Goal: Task Accomplishment & Management: Manage account settings

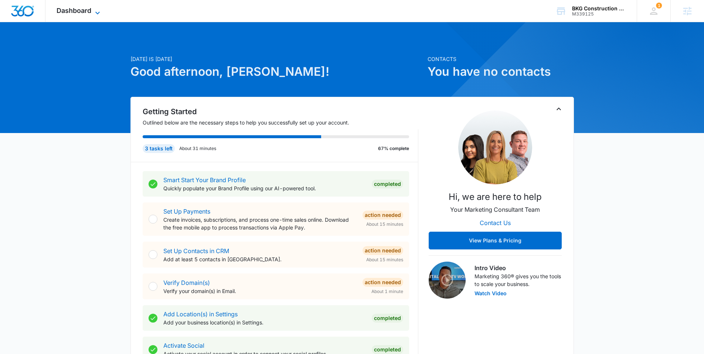
click at [73, 13] on span "Dashboard" at bounding box center [74, 11] width 35 height 8
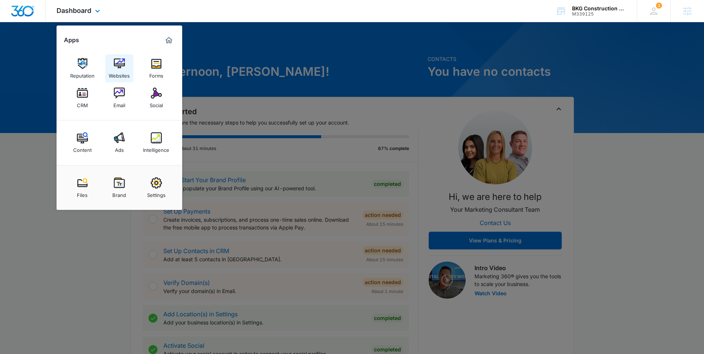
click at [118, 70] on div "Websites" at bounding box center [119, 74] width 21 height 10
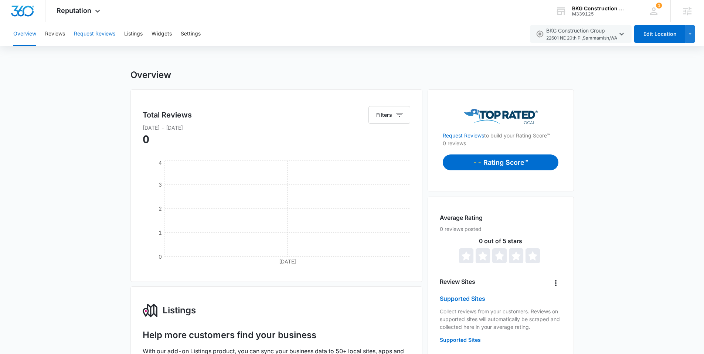
click at [86, 37] on button "Request Reviews" at bounding box center [94, 34] width 41 height 24
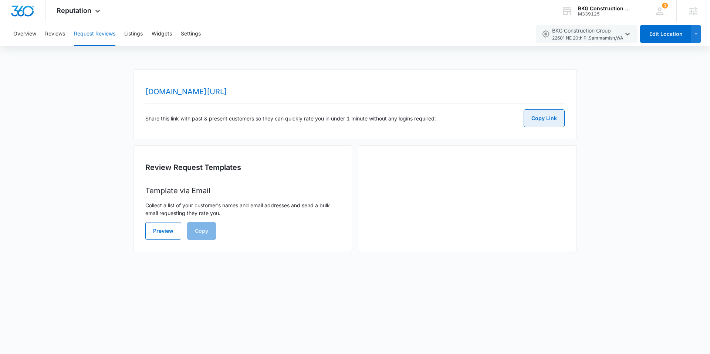
click at [543, 121] on button "Copy Link" at bounding box center [543, 118] width 41 height 18
click at [75, 8] on span "Reputation" at bounding box center [74, 11] width 35 height 8
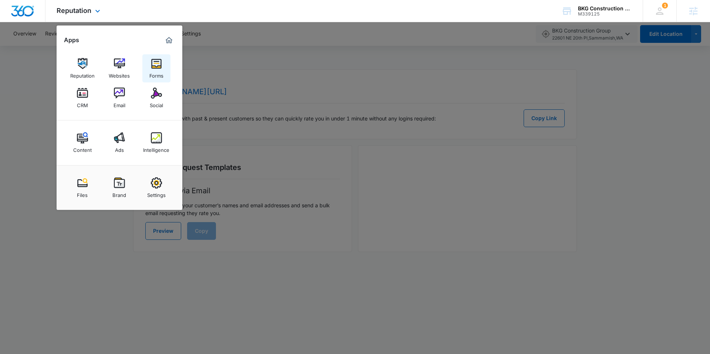
click at [154, 67] on img at bounding box center [156, 63] width 11 height 11
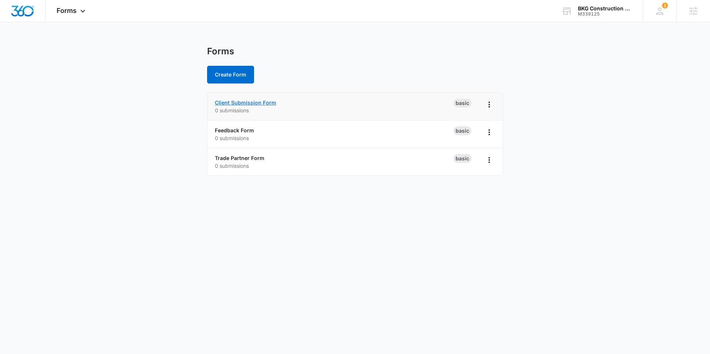
click at [248, 104] on link "Client Submission Form" at bounding box center [245, 102] width 61 height 6
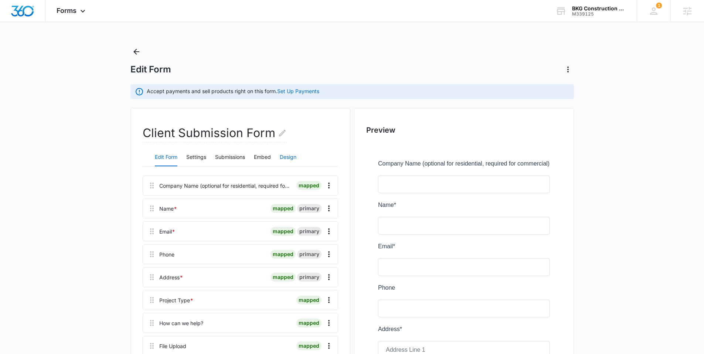
click at [288, 156] on button "Design" at bounding box center [288, 158] width 17 height 18
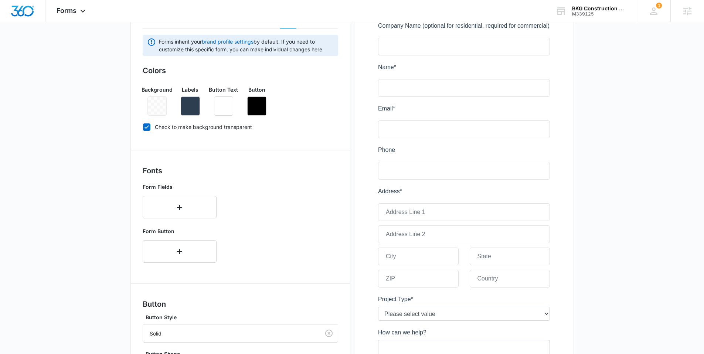
scroll to position [53, 0]
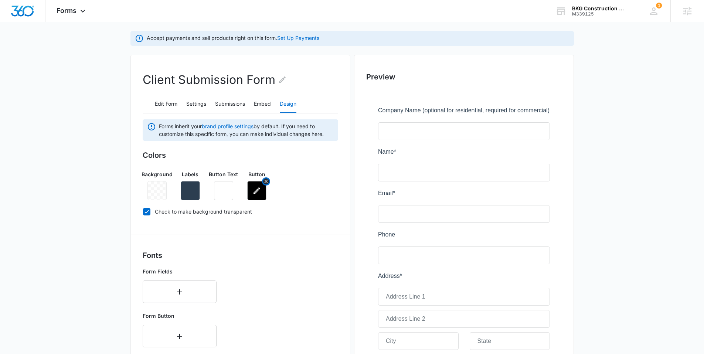
click at [258, 190] on icon "button" at bounding box center [256, 190] width 9 height 9
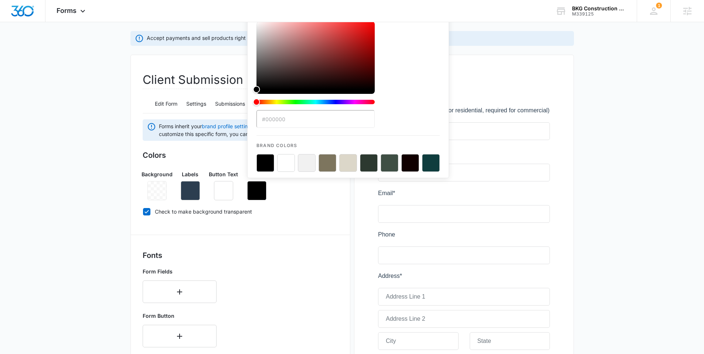
click at [296, 208] on label "Check to make background transparent" at bounding box center [241, 212] width 196 height 8
click at [143, 211] on input "Check to make background transparent" at bounding box center [143, 211] width 0 height 0
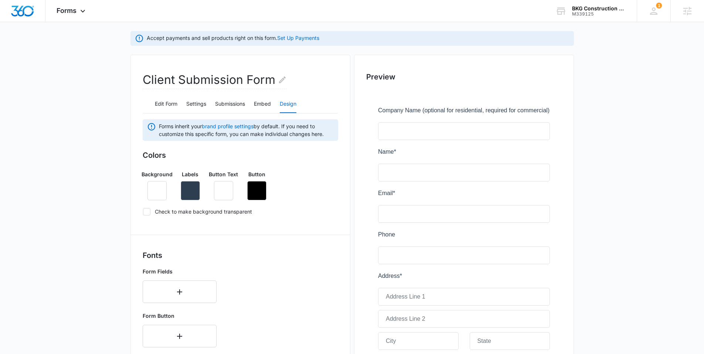
click at [183, 213] on label "Check to make background transparent" at bounding box center [241, 212] width 196 height 8
click at [143, 212] on input "Check to make background transparent" at bounding box center [143, 211] width 0 height 0
checkbox input "true"
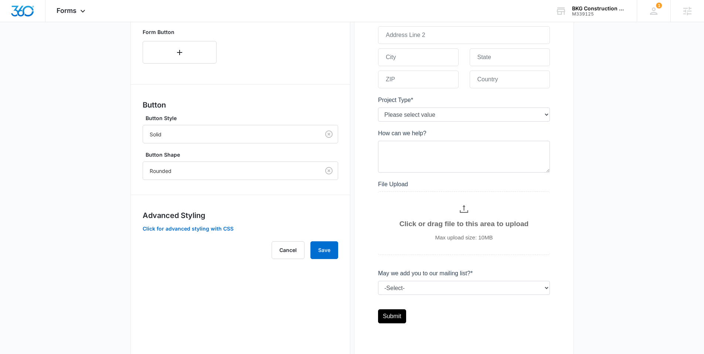
scroll to position [339, 0]
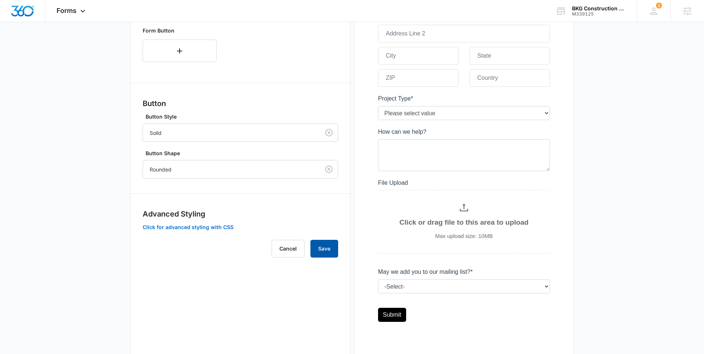
click at [323, 253] on button "Save" at bounding box center [325, 249] width 28 height 18
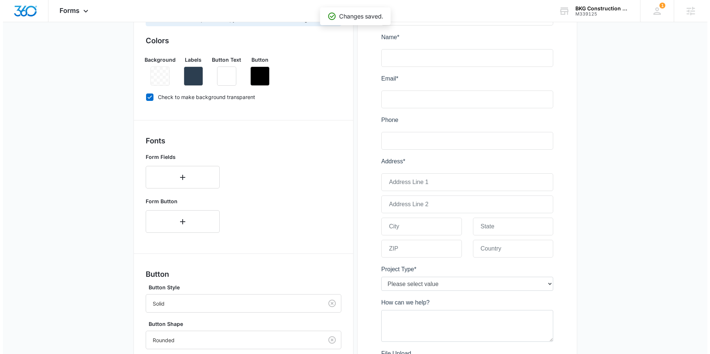
scroll to position [0, 0]
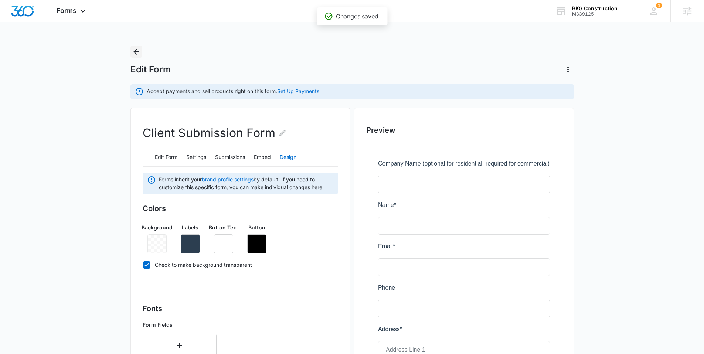
click at [132, 48] on icon "Back" at bounding box center [136, 51] width 9 height 9
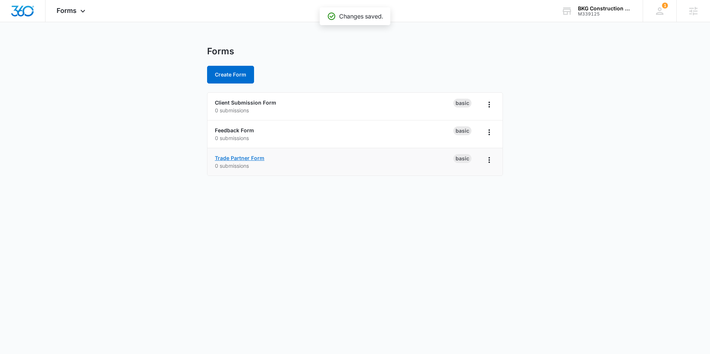
click at [228, 157] on link "Trade Partner Form" at bounding box center [240, 158] width 50 height 6
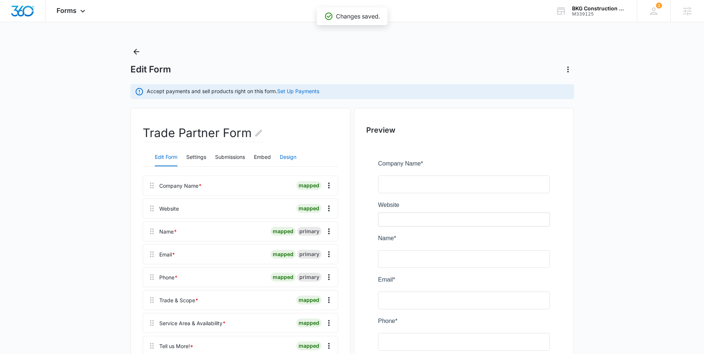
click at [285, 154] on button "Design" at bounding box center [288, 158] width 17 height 18
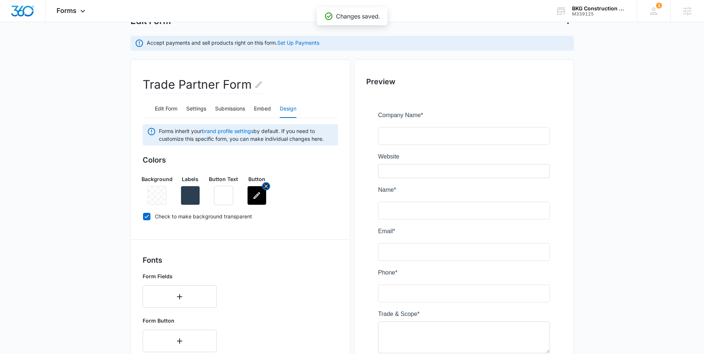
scroll to position [53, 0]
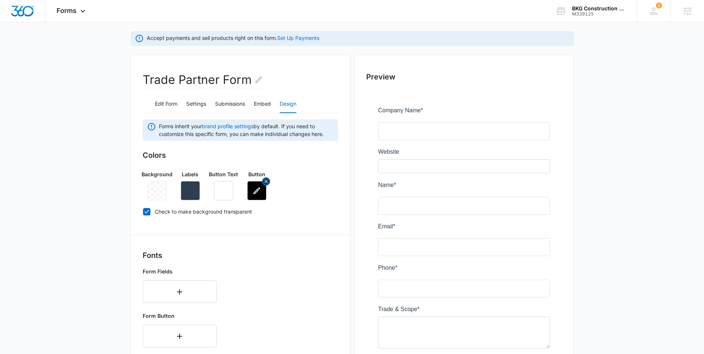
click at [253, 191] on icon "button" at bounding box center [256, 190] width 9 height 9
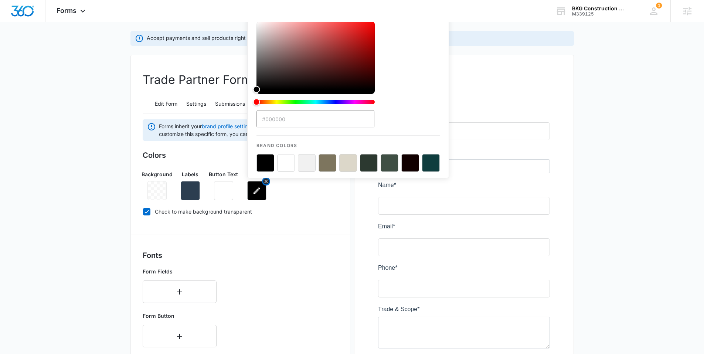
click at [253, 191] on icon "button" at bounding box center [256, 190] width 9 height 9
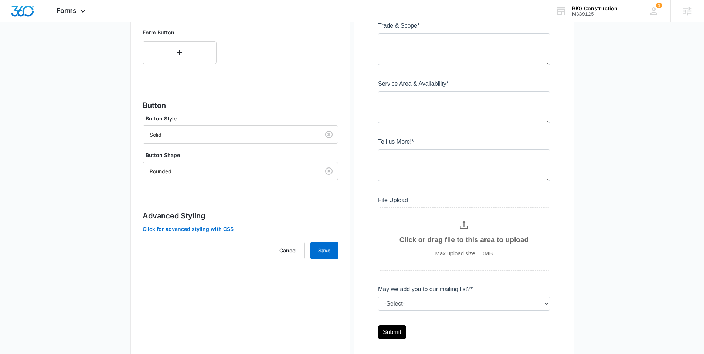
scroll to position [372, 0]
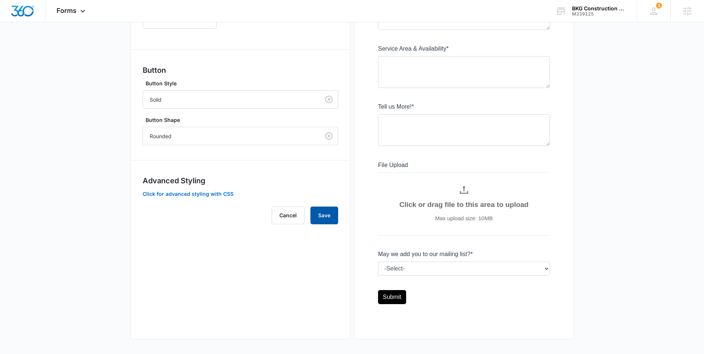
click at [320, 212] on button "Save" at bounding box center [325, 216] width 28 height 18
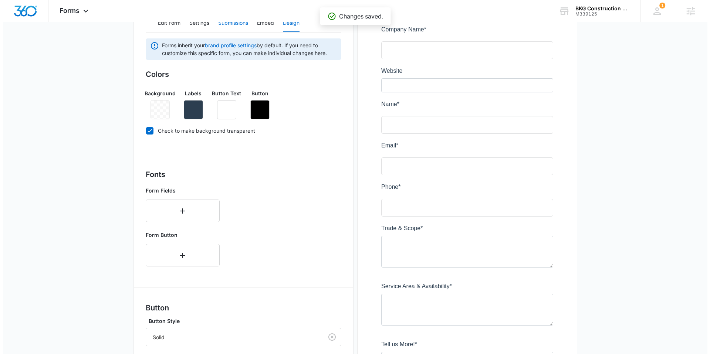
scroll to position [0, 0]
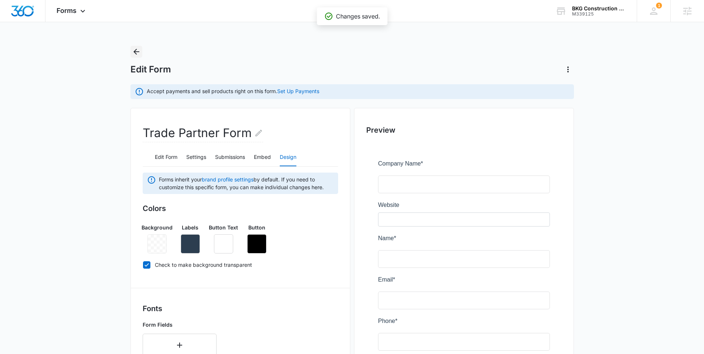
click at [138, 50] on icon "Back" at bounding box center [136, 51] width 9 height 9
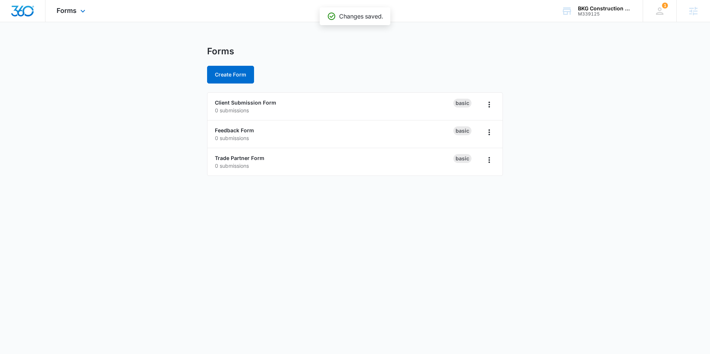
click at [33, 9] on img "Dashboard" at bounding box center [23, 11] width 24 height 11
click at [247, 101] on link "Client Submission Form" at bounding box center [245, 102] width 61 height 6
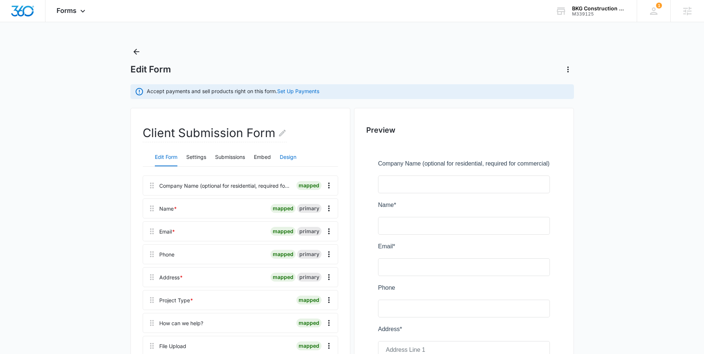
click at [295, 161] on button "Design" at bounding box center [288, 158] width 17 height 18
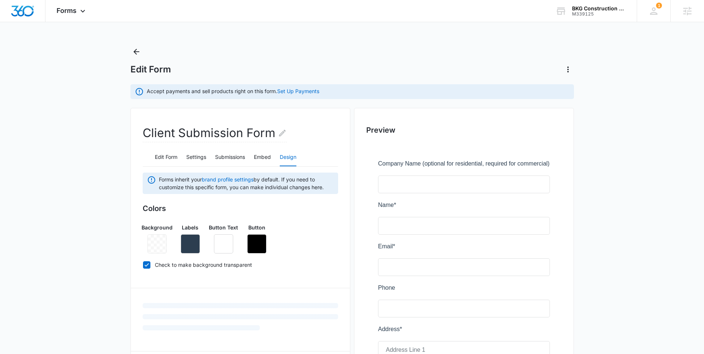
click at [147, 264] on icon at bounding box center [146, 265] width 7 height 7
click at [143, 265] on input "Check to make background transparent" at bounding box center [143, 265] width 0 height 0
checkbox input "false"
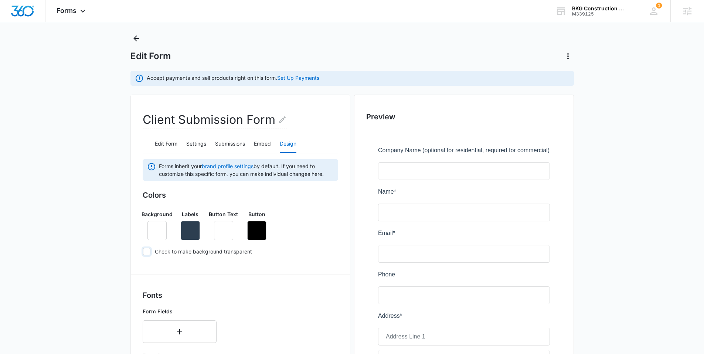
scroll to position [102, 0]
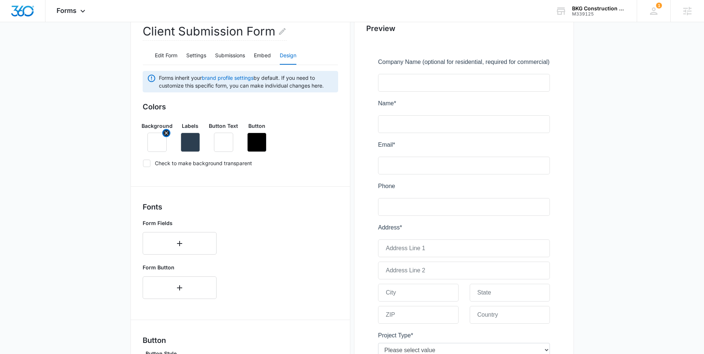
click at [154, 135] on button "button" at bounding box center [156, 142] width 19 height 19
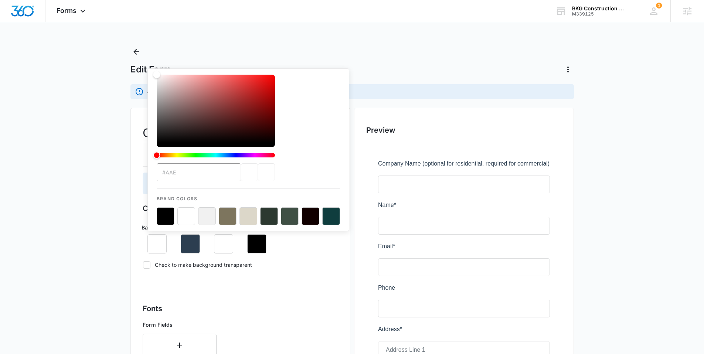
click at [182, 217] on button "color-picker-container" at bounding box center [186, 216] width 18 height 18
type input "#FFFFFF"
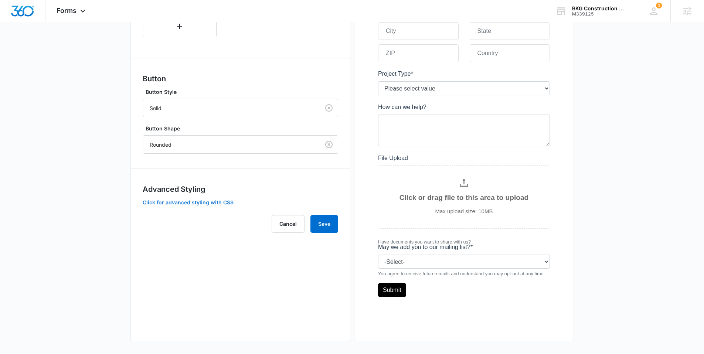
scroll to position [365, 0]
click at [320, 216] on button "Save" at bounding box center [325, 222] width 28 height 18
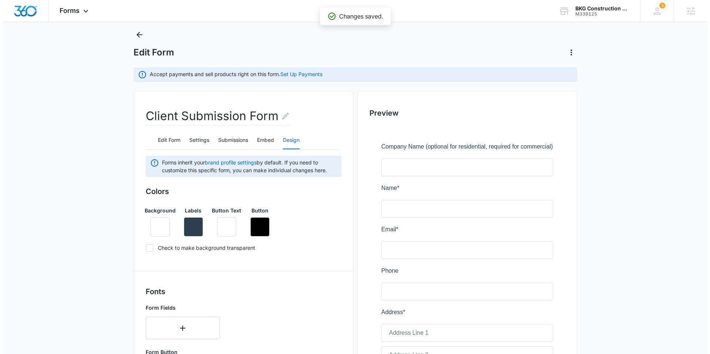
scroll to position [0, 0]
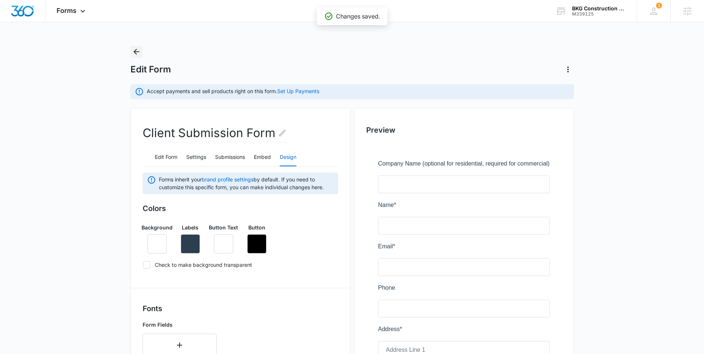
click at [132, 46] on button "Back" at bounding box center [136, 52] width 12 height 12
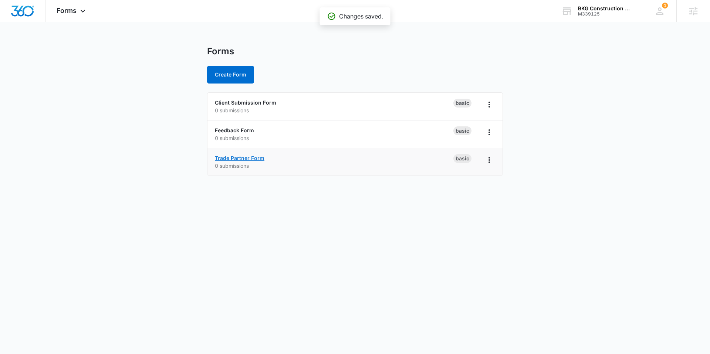
click at [235, 156] on link "Trade Partner Form" at bounding box center [240, 158] width 50 height 6
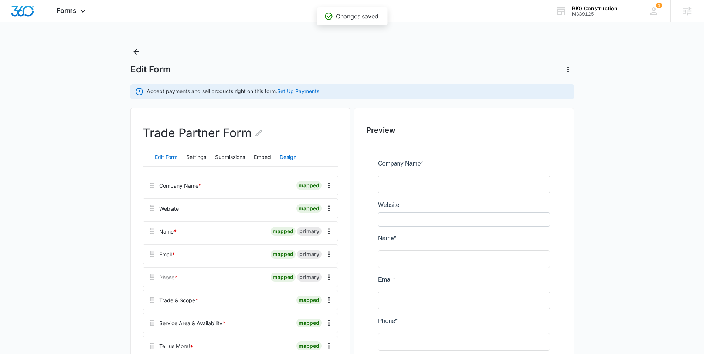
click at [289, 157] on button "Design" at bounding box center [288, 158] width 17 height 18
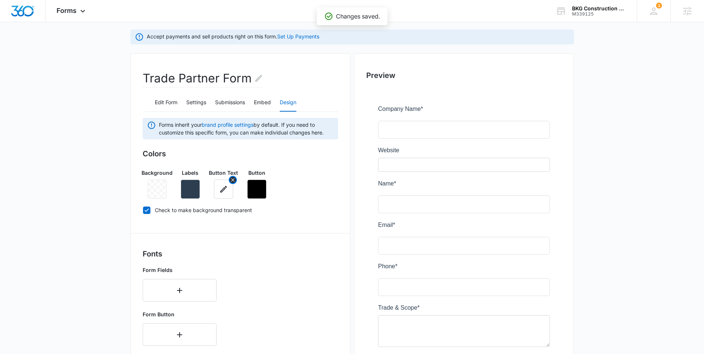
scroll to position [55, 0]
click at [145, 207] on icon at bounding box center [146, 209] width 7 height 7
click at [143, 209] on input "Check to make background transparent" at bounding box center [143, 209] width 0 height 0
checkbox input "false"
click at [158, 188] on icon "button" at bounding box center [157, 188] width 7 height 7
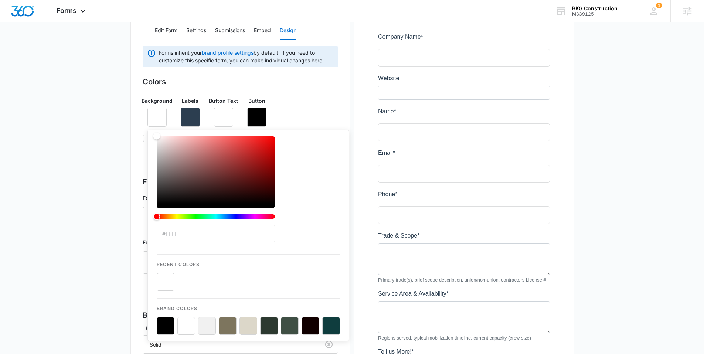
scroll to position [153, 0]
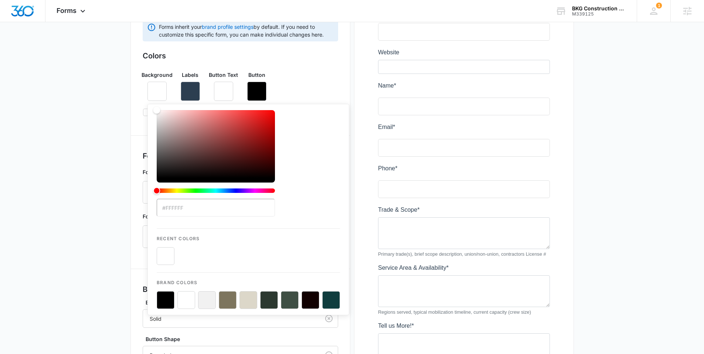
click at [182, 296] on button "color-picker-container" at bounding box center [186, 300] width 18 height 18
click at [153, 83] on button "button" at bounding box center [156, 91] width 19 height 19
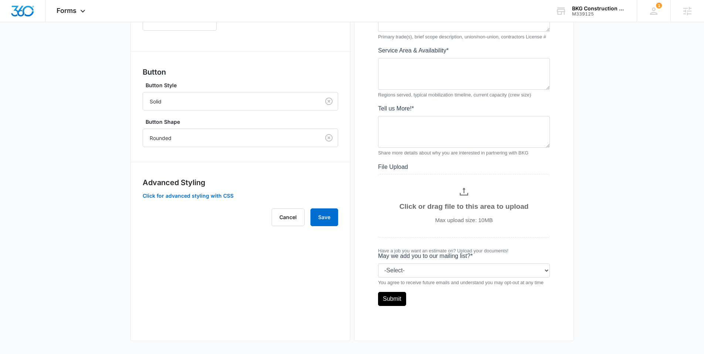
scroll to position [372, 0]
click at [319, 214] on button "Save" at bounding box center [325, 216] width 28 height 18
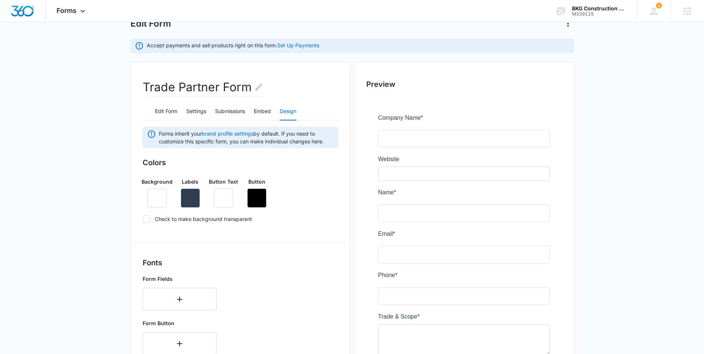
scroll to position [48, 0]
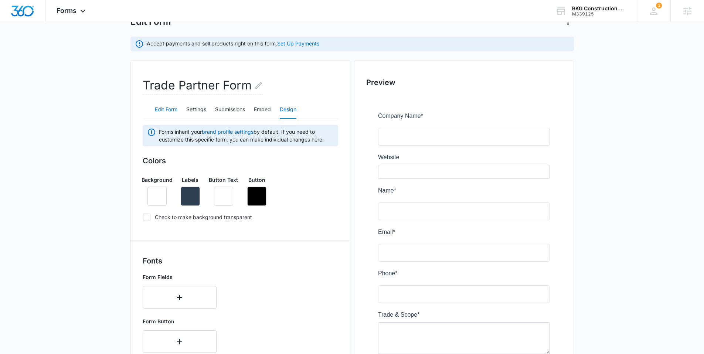
click at [157, 109] on button "Edit Form" at bounding box center [166, 110] width 23 height 18
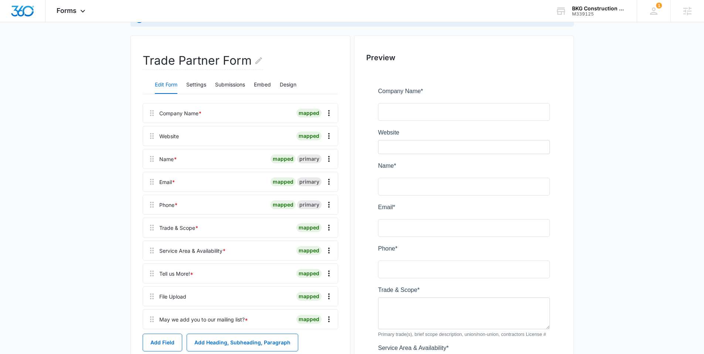
scroll to position [173, 0]
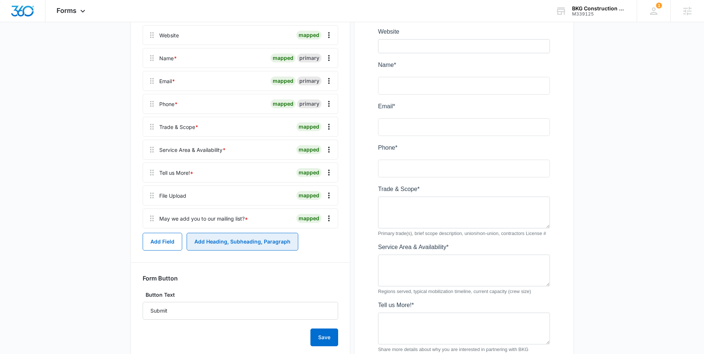
click at [214, 246] on button "Add Heading, Subheading, Paragraph" at bounding box center [243, 242] width 112 height 18
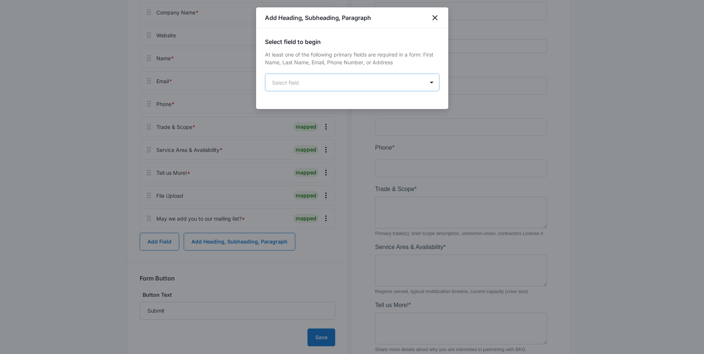
click at [308, 86] on body "Forms Apps Reputation Websites Forms CRM Email Social Content Ads Intelligence …" at bounding box center [352, 190] width 704 height 726
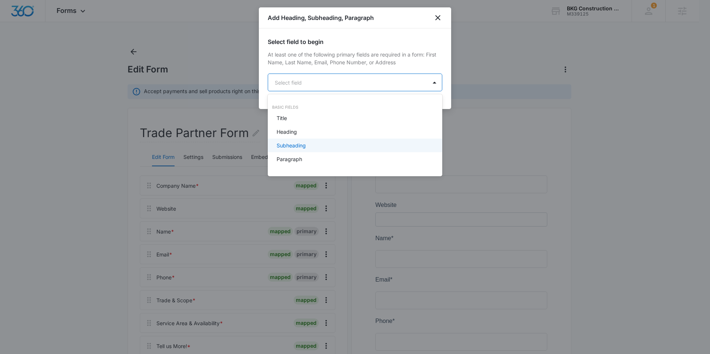
click at [301, 145] on p "Subheading" at bounding box center [291, 146] width 29 height 8
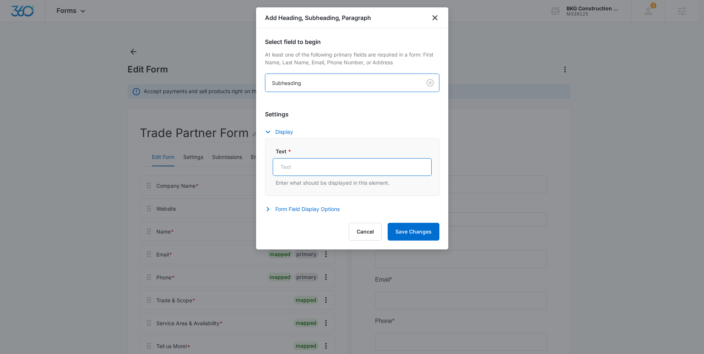
click at [306, 165] on input "Text *" at bounding box center [352, 167] width 159 height 18
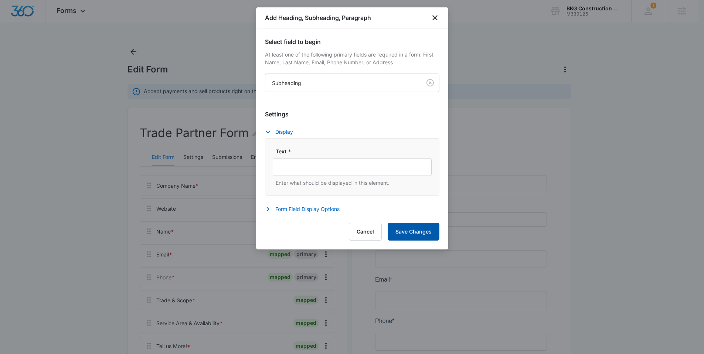
click at [418, 228] on button "Save Changes" at bounding box center [414, 232] width 52 height 18
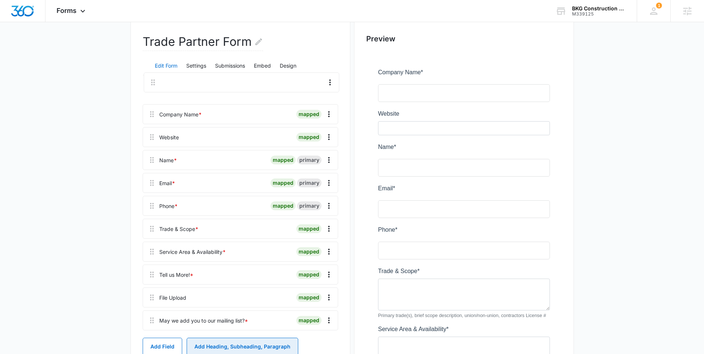
scroll to position [90, 0]
drag, startPoint x: 149, startPoint y: 317, endPoint x: 149, endPoint y: 88, distance: 229.2
click at [149, 88] on div "Company Name * mapped Website mapped Name * mapped primary Email * mapped prima…" at bounding box center [241, 209] width 196 height 249
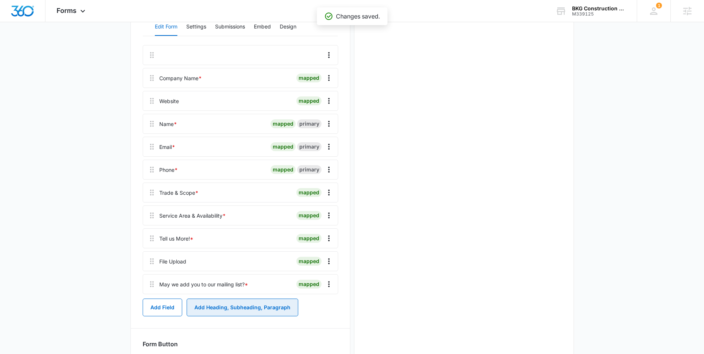
scroll to position [143, 0]
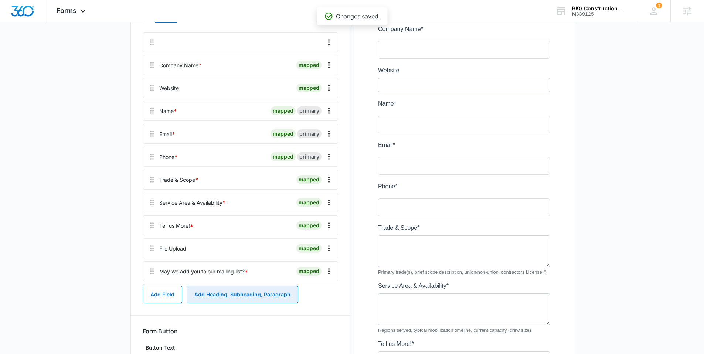
click at [242, 295] on button "Add Heading, Subheading, Paragraph" at bounding box center [243, 295] width 112 height 18
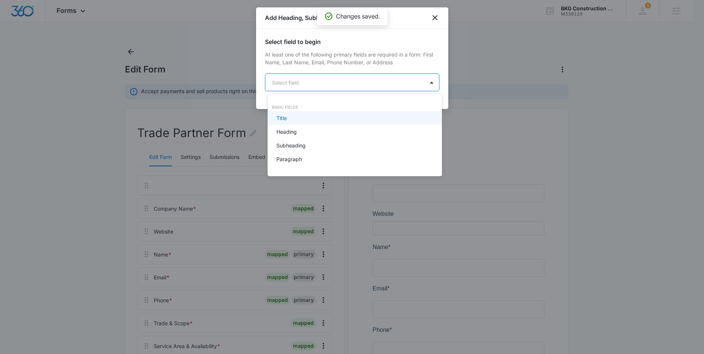
scroll to position [0, 0]
click at [309, 86] on body "Forms Apps Reputation Websites Forms CRM Email Social Content Ads Intelligence …" at bounding box center [355, 177] width 710 height 354
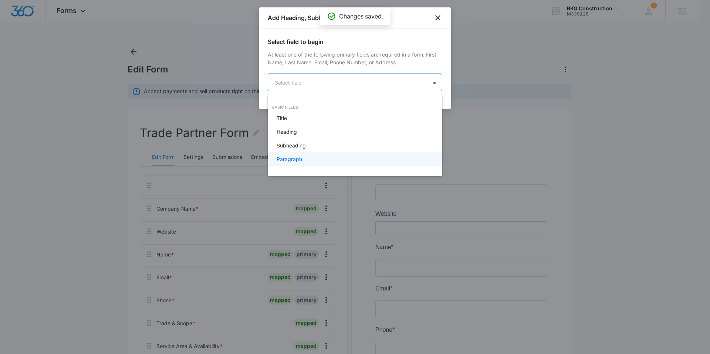
click at [308, 158] on div "Paragraph" at bounding box center [354, 159] width 155 height 8
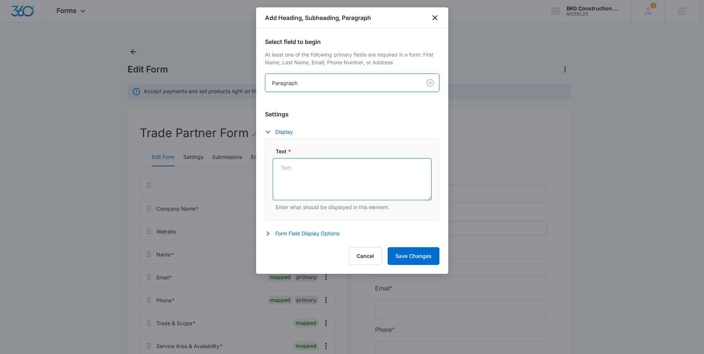
click at [308, 167] on textarea "Text *" at bounding box center [352, 179] width 159 height 42
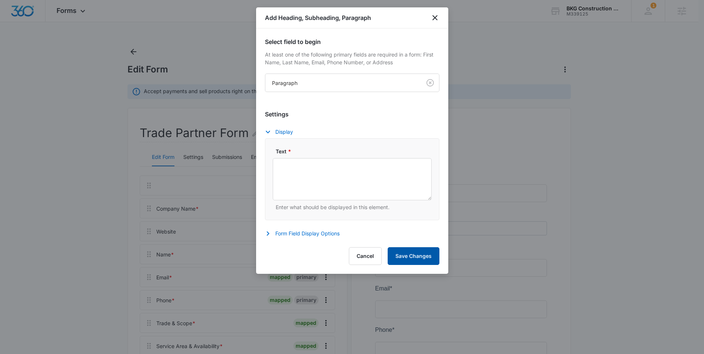
click at [420, 260] on button "Save Changes" at bounding box center [414, 256] width 52 height 18
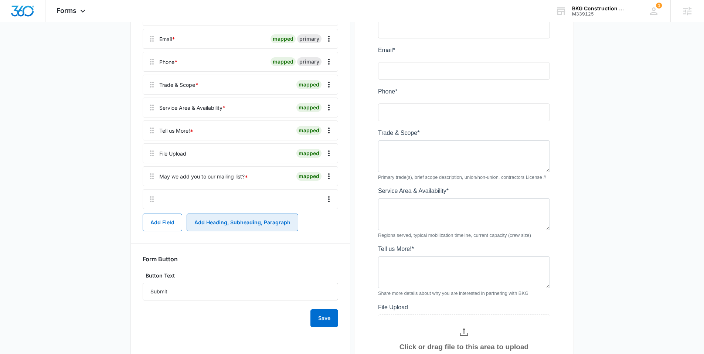
scroll to position [237, 0]
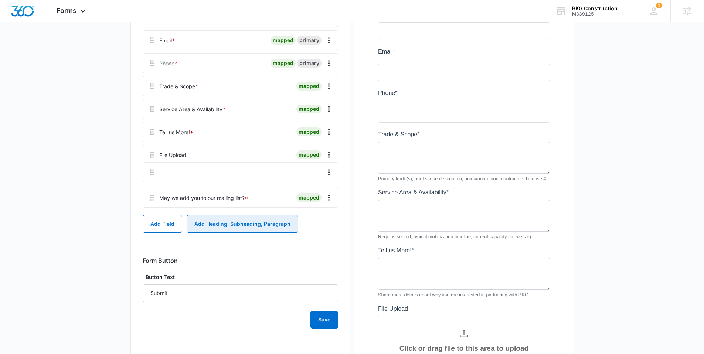
drag, startPoint x: 151, startPoint y: 203, endPoint x: 152, endPoint y: 169, distance: 33.6
click at [152, 169] on div "Company Name * mapped Website mapped Name * mapped primary Email * mapped prima…" at bounding box center [241, 75] width 196 height 272
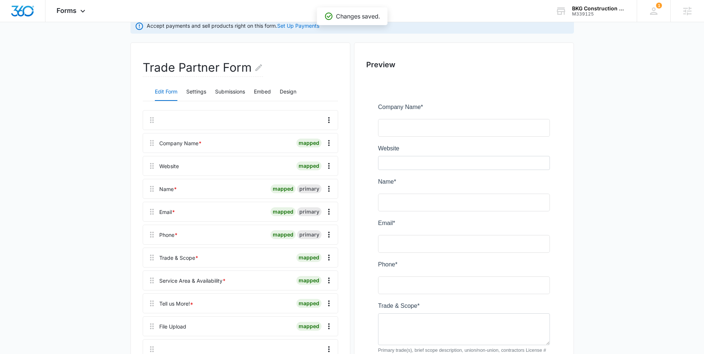
scroll to position [0, 0]
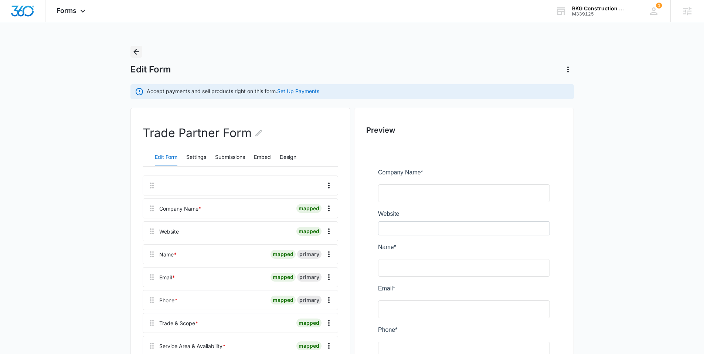
click at [134, 47] on button "Back" at bounding box center [136, 52] width 12 height 12
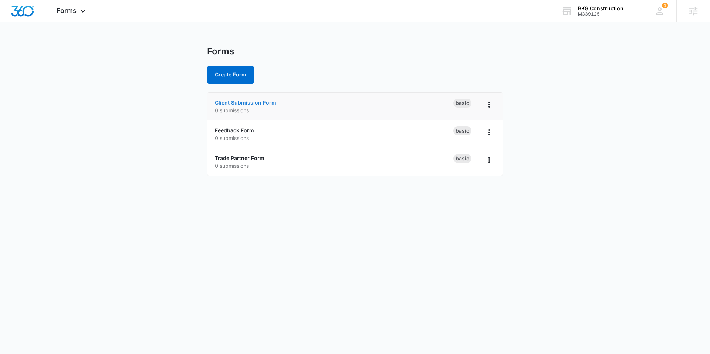
click at [239, 99] on link "Client Submission Form" at bounding box center [245, 102] width 61 height 6
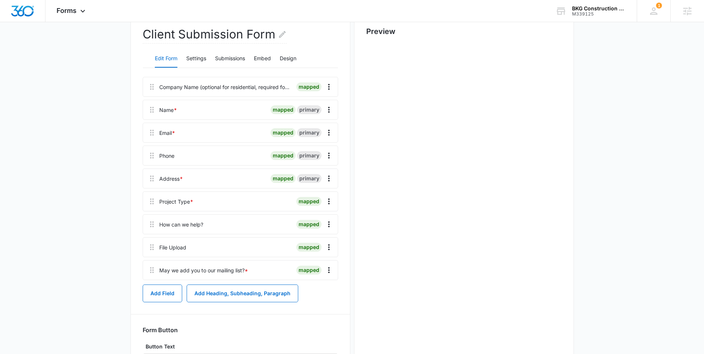
scroll to position [170, 0]
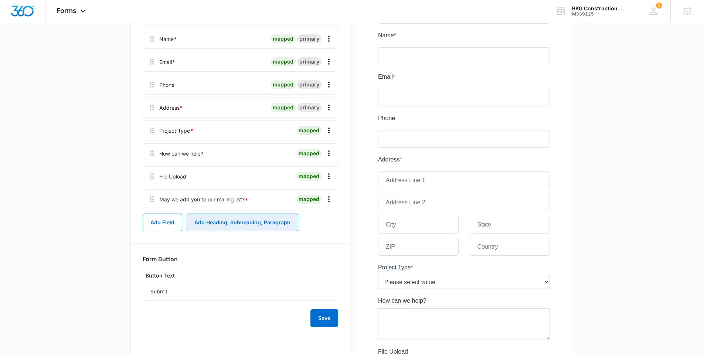
click at [245, 221] on button "Add Heading, Subheading, Paragraph" at bounding box center [243, 223] width 112 height 18
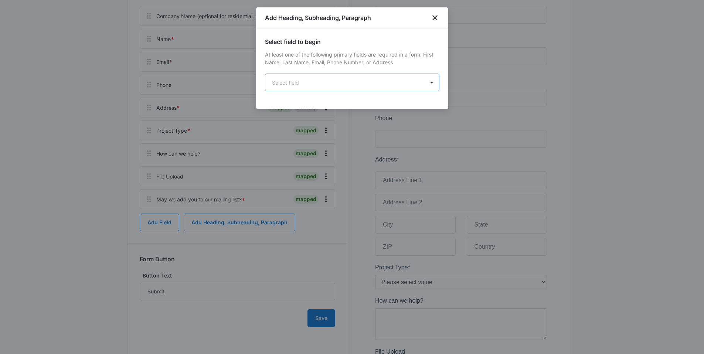
scroll to position [0, 0]
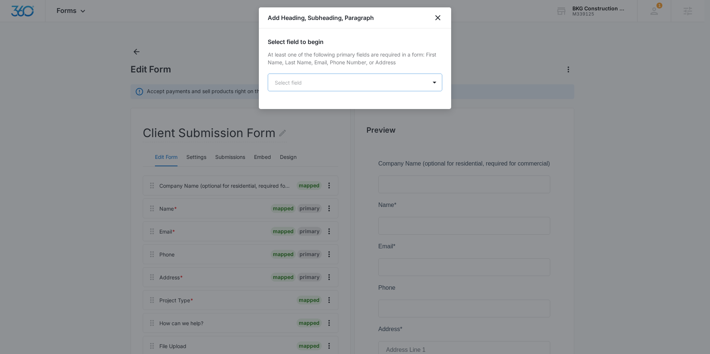
click at [321, 82] on body "Forms Apps Reputation Websites Forms CRM Email Social Content Ads Intelligence …" at bounding box center [355, 359] width 710 height 719
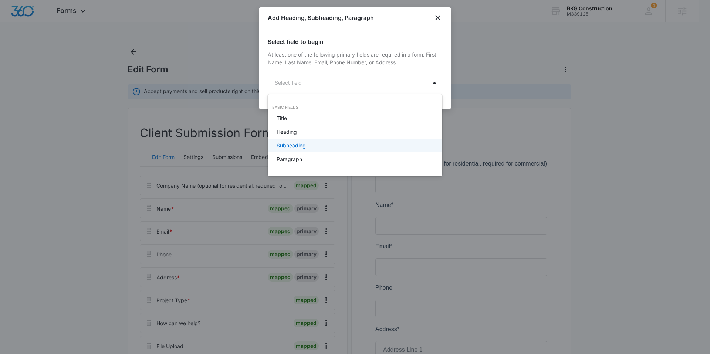
click at [312, 145] on div "Subheading" at bounding box center [354, 146] width 155 height 8
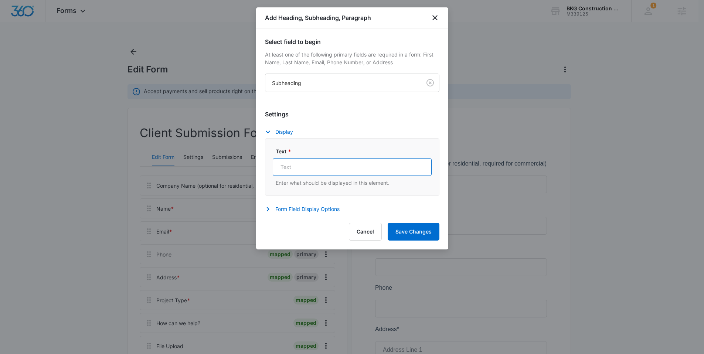
click at [313, 165] on input "Text *" at bounding box center [352, 167] width 159 height 18
click at [410, 227] on button "Save Changes" at bounding box center [414, 232] width 52 height 18
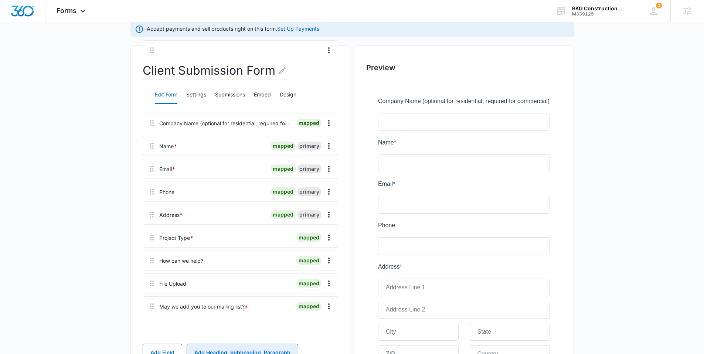
scroll to position [59, 0]
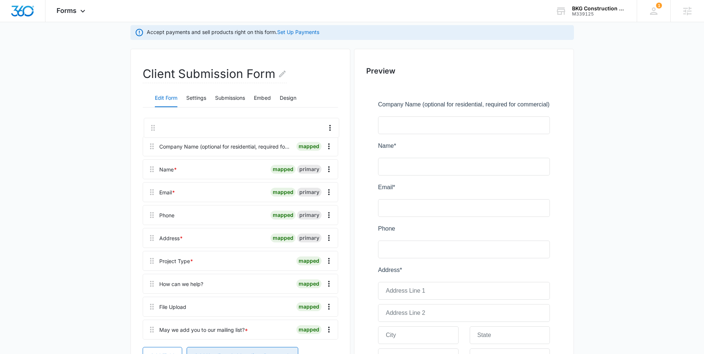
drag, startPoint x: 146, startPoint y: 248, endPoint x: 147, endPoint y: 123, distance: 125.0
click at [147, 123] on div "Company Name (optional for residential, required for commercial) mapped Name * …" at bounding box center [241, 229] width 196 height 226
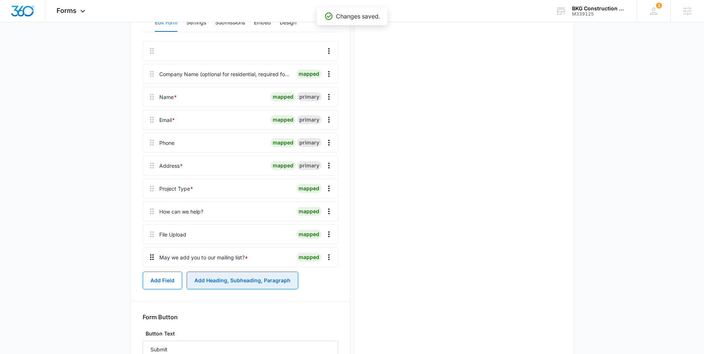
scroll to position [0, 0]
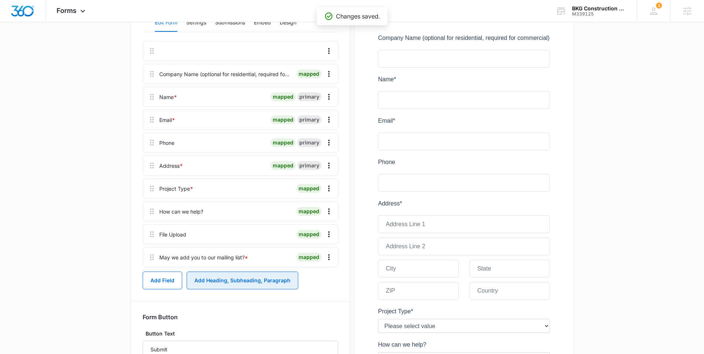
click at [217, 279] on button "Add Heading, Subheading, Paragraph" at bounding box center [243, 281] width 112 height 18
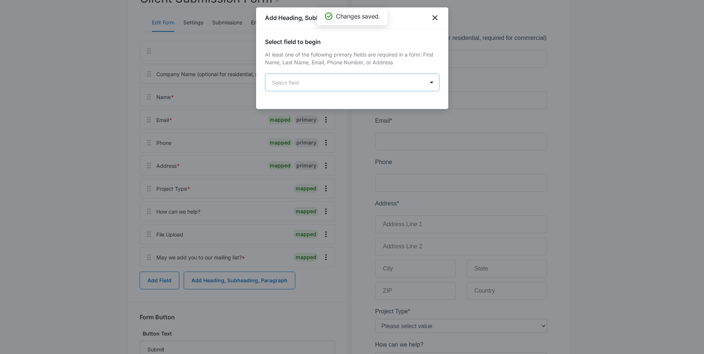
click at [293, 79] on body "Forms Apps Reputation Websites Forms CRM Email Social Content Ads Intelligence …" at bounding box center [352, 229] width 704 height 728
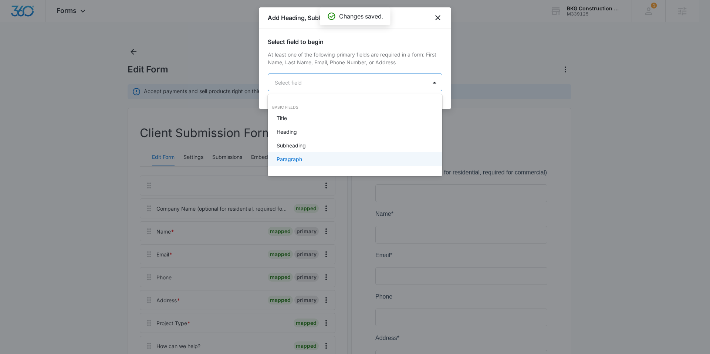
click at [307, 159] on div "Paragraph" at bounding box center [354, 159] width 155 height 8
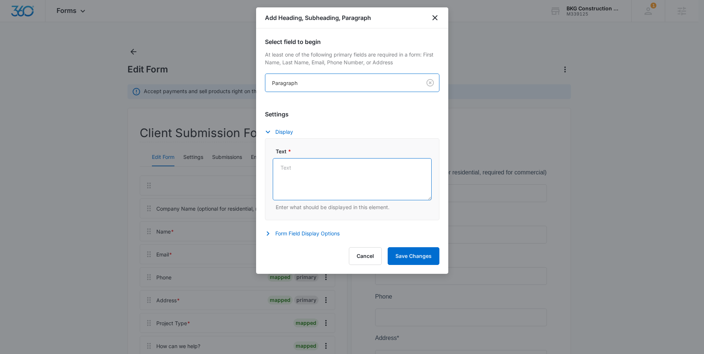
click at [319, 179] on textarea "Text *" at bounding box center [352, 179] width 159 height 42
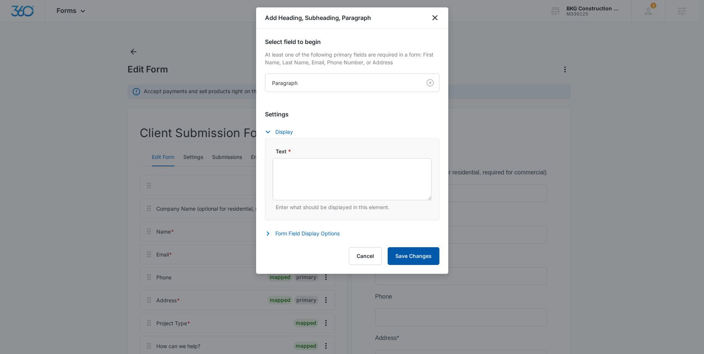
click at [423, 257] on button "Save Changes" at bounding box center [414, 256] width 52 height 18
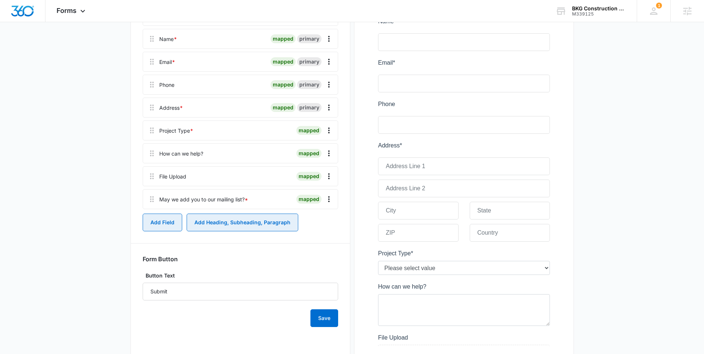
scroll to position [216, 0]
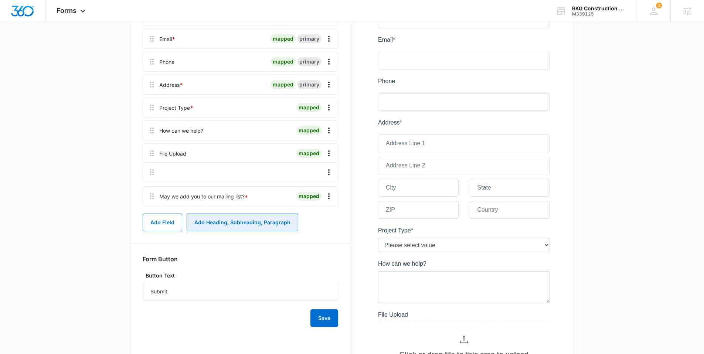
drag, startPoint x: 149, startPoint y: 199, endPoint x: 149, endPoint y: 167, distance: 31.8
click at [149, 167] on div "Company Name (optional for residential, required for commercial) mapped Name * …" at bounding box center [241, 84] width 196 height 249
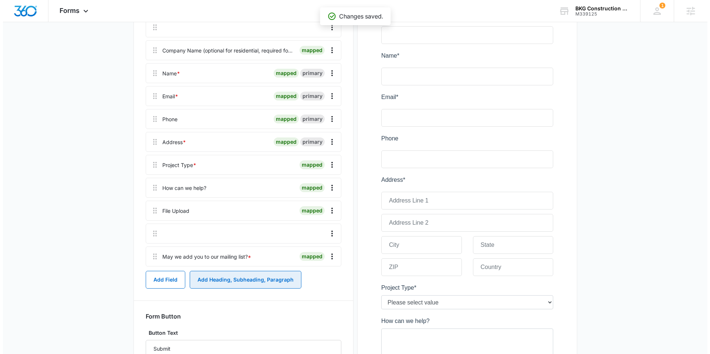
scroll to position [0, 0]
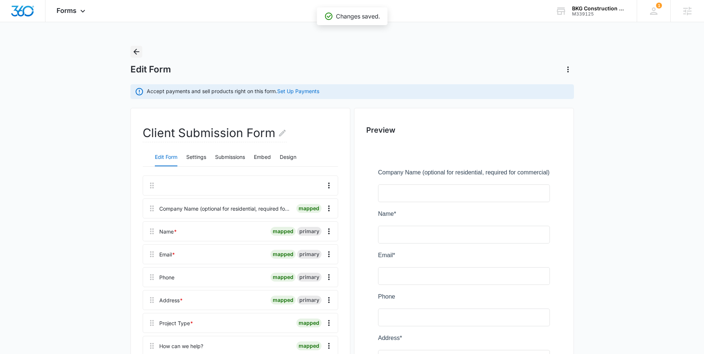
click at [133, 47] on icon "Back" at bounding box center [136, 51] width 9 height 9
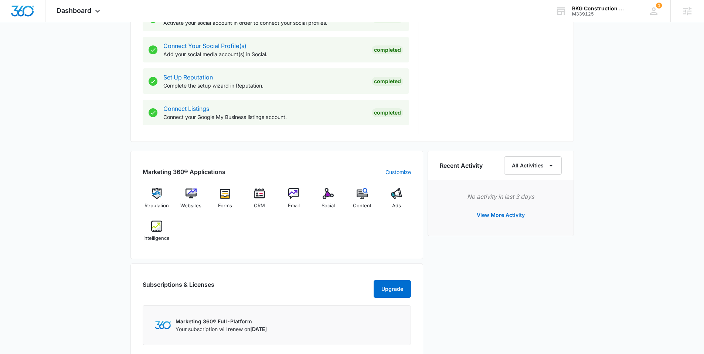
scroll to position [339, 0]
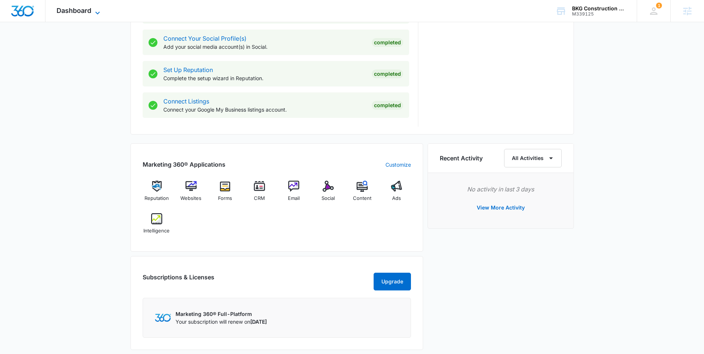
click at [60, 13] on span "Dashboard" at bounding box center [74, 11] width 35 height 8
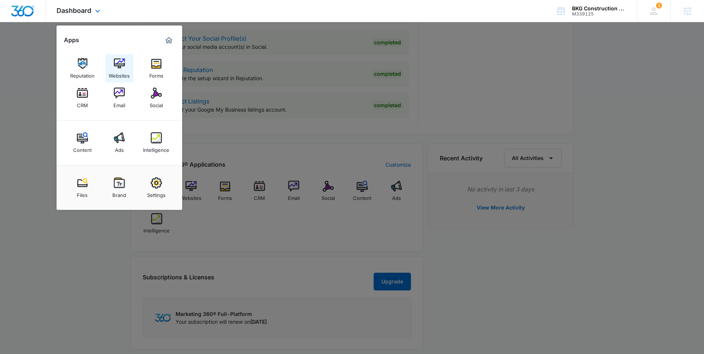
click at [119, 64] on img at bounding box center [119, 63] width 11 height 11
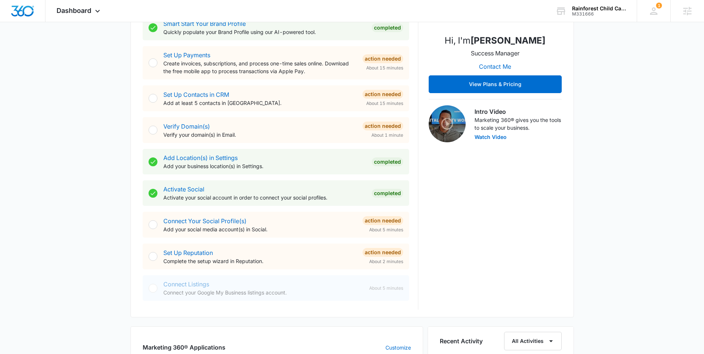
scroll to position [267, 0]
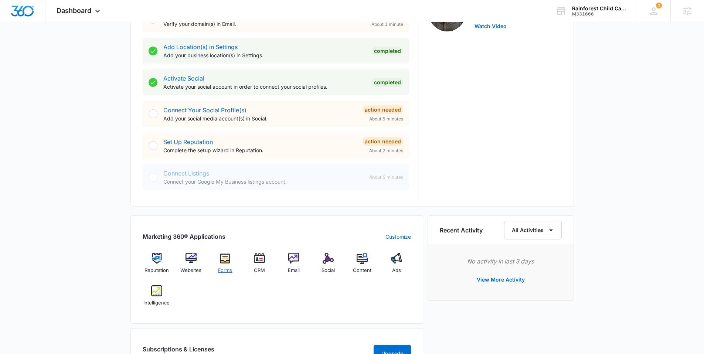
click at [224, 259] on img at bounding box center [225, 258] width 11 height 11
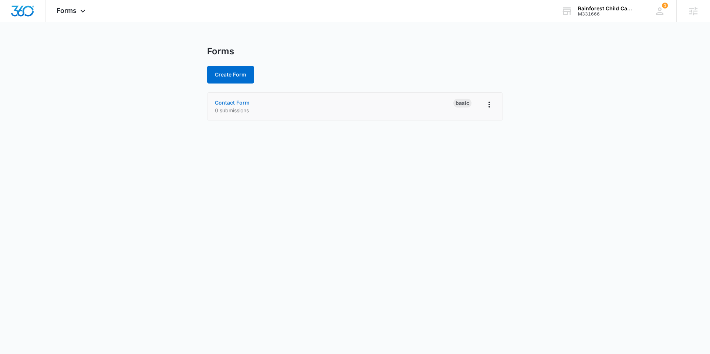
click at [230, 99] on link "Contact Form" at bounding box center [232, 102] width 35 height 6
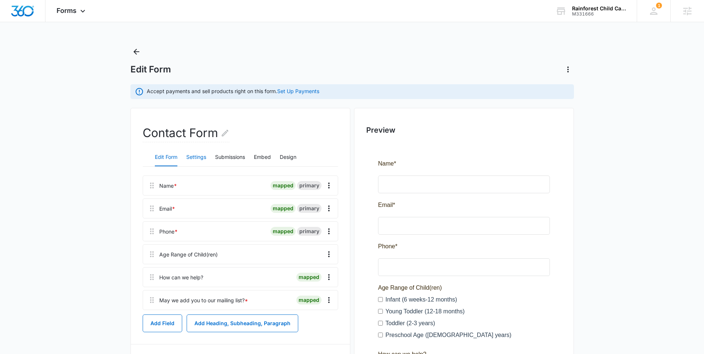
click at [193, 157] on button "Settings" at bounding box center [196, 158] width 20 height 18
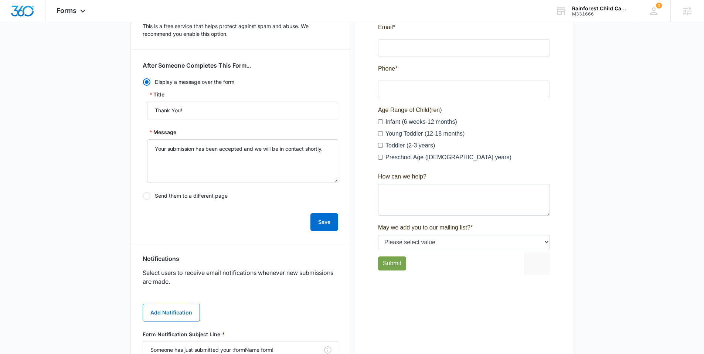
scroll to position [265, 0]
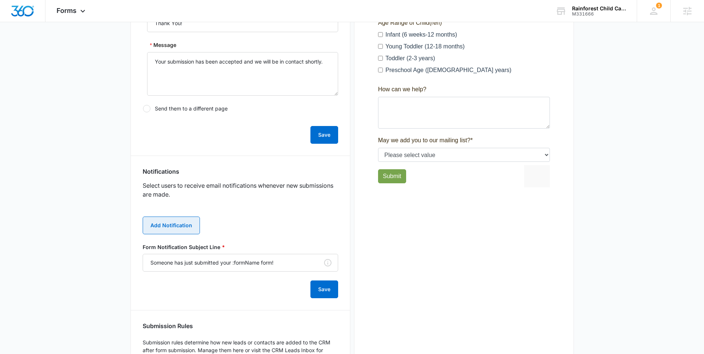
click at [167, 225] on button "Add Notification" at bounding box center [171, 226] width 57 height 18
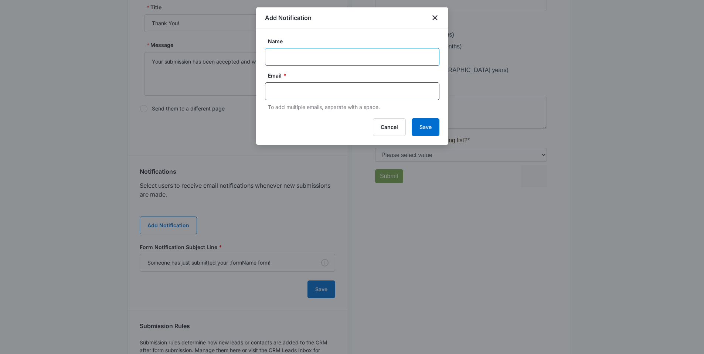
click at [314, 57] on input "Name" at bounding box center [352, 57] width 174 height 18
paste input "khirst@rainforestchildcarecenter.com"
type input "khirst@rainforestchildcarecenter.com"
click at [295, 92] on input "text" at bounding box center [353, 91] width 160 height 11
paste input "khirst@rainforestchildcarecenter.com"
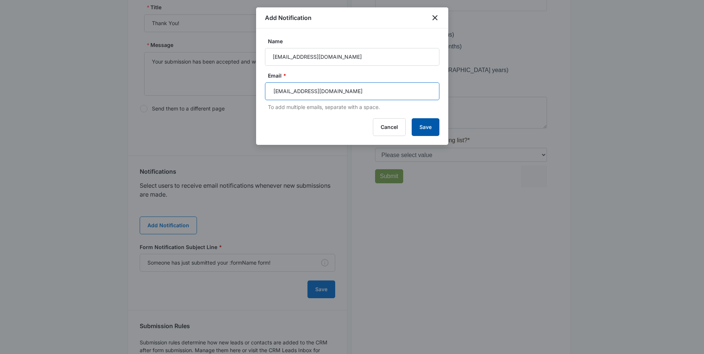
type input "khirst@rainforestchildcarecenter.com"
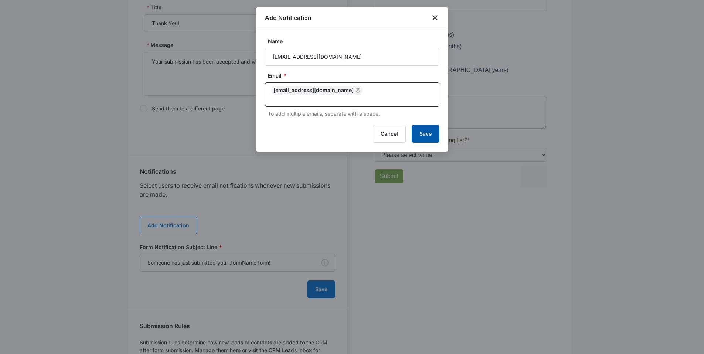
click at [423, 125] on button "Save" at bounding box center [426, 134] width 28 height 18
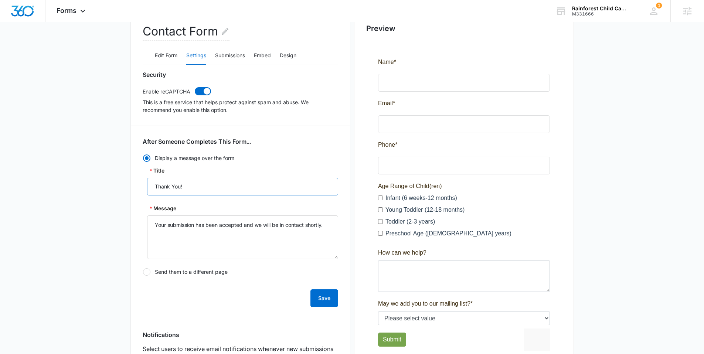
scroll to position [0, 0]
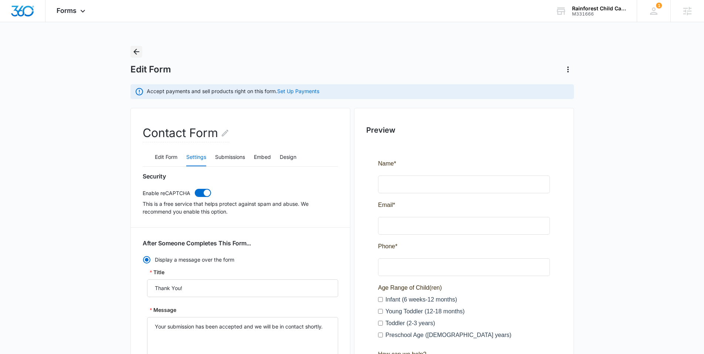
click at [140, 47] on icon "Back" at bounding box center [136, 51] width 9 height 9
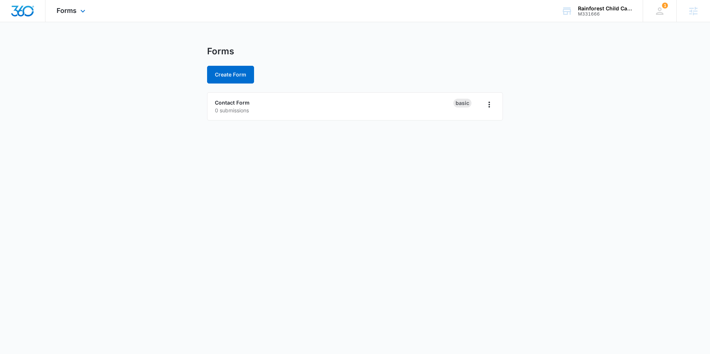
click at [35, 13] on div at bounding box center [22, 11] width 45 height 22
click at [17, 11] on img "Dashboard" at bounding box center [23, 11] width 24 height 11
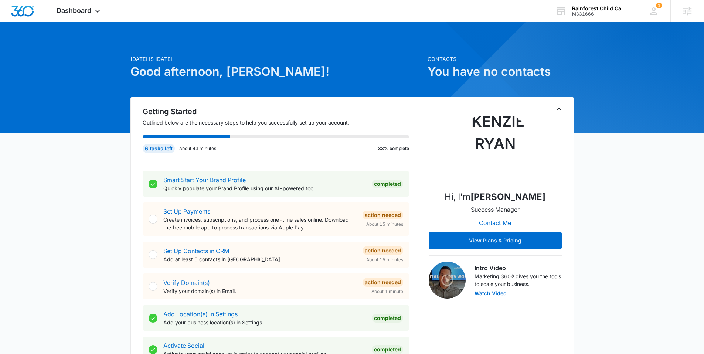
click at [267, 78] on h1 "Good afternoon, Tyler!" at bounding box center [276, 72] width 293 height 18
click at [655, 13] on icon at bounding box center [653, 10] width 7 height 7
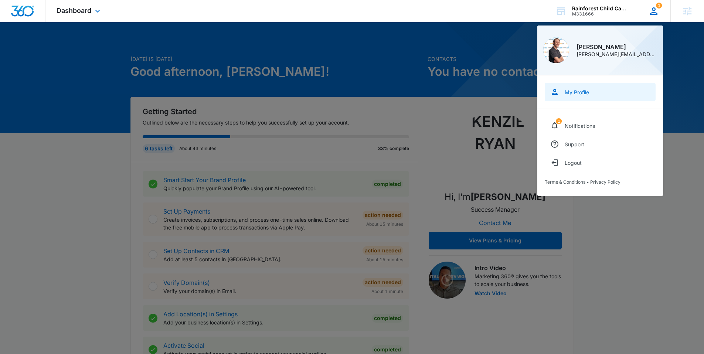
click at [583, 92] on div "My Profile" at bounding box center [577, 92] width 24 height 6
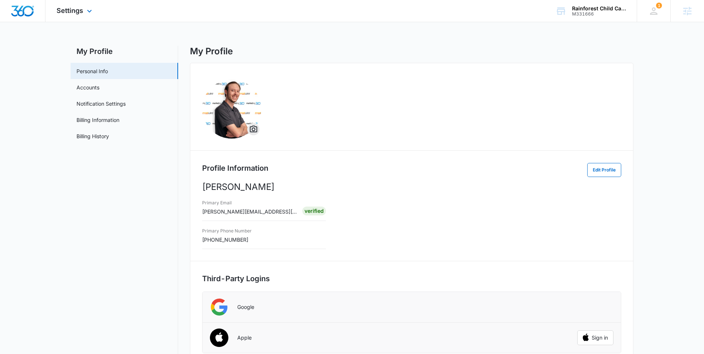
click at [22, 7] on img "Dashboard" at bounding box center [23, 11] width 24 height 11
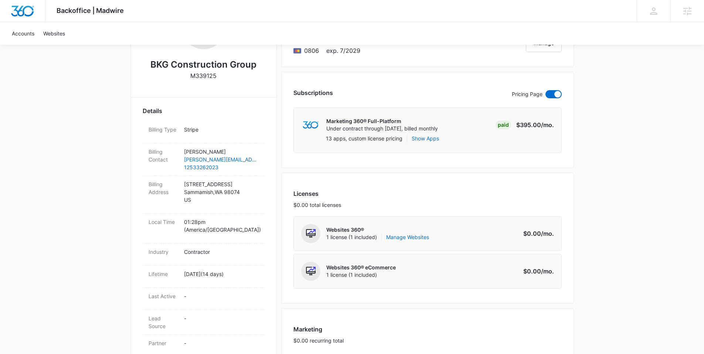
scroll to position [330, 0]
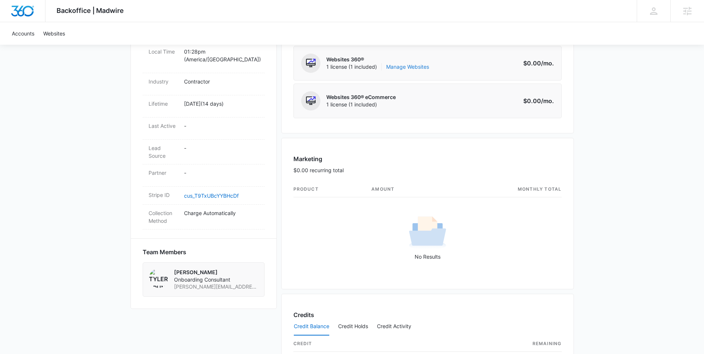
click at [405, 67] on link "Manage Websites" at bounding box center [407, 66] width 43 height 7
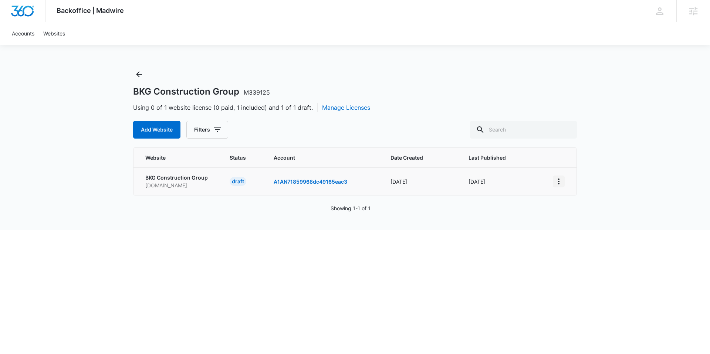
click at [559, 180] on icon "View More" at bounding box center [558, 181] width 9 height 9
click at [564, 234] on div "Activate Draft" at bounding box center [584, 235] width 44 height 5
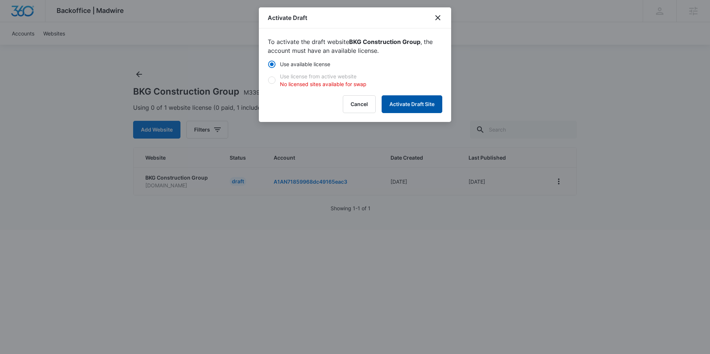
click at [396, 95] on button "Activate Draft Site" at bounding box center [411, 104] width 61 height 18
